Goal: Find specific page/section: Find specific page/section

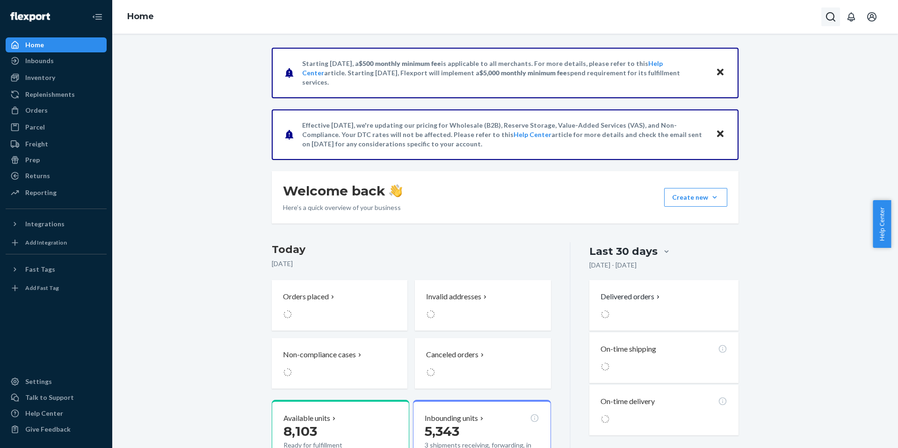
click at [823, 17] on button "Open Search Box" at bounding box center [831, 16] width 19 height 19
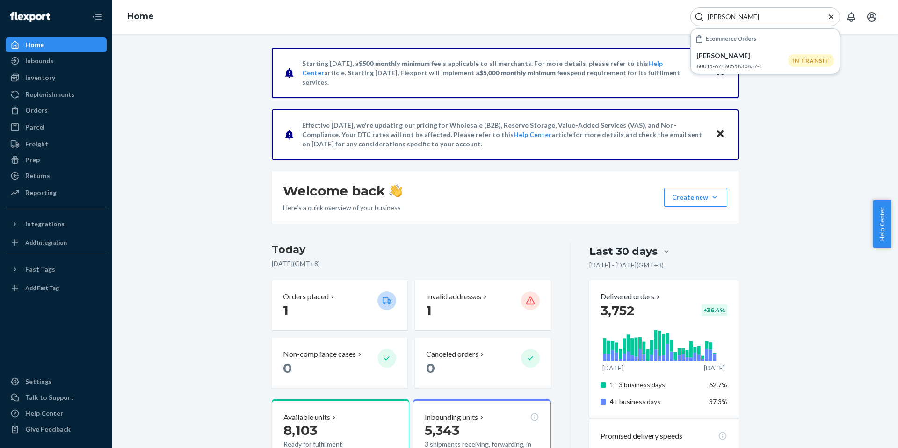
type input "[PERSON_NAME]"
click at [753, 46] on div "Ecommerce Orders" at bounding box center [765, 38] width 149 height 17
click at [745, 58] on p "[PERSON_NAME]" at bounding box center [743, 55] width 92 height 9
